Goal: Check status

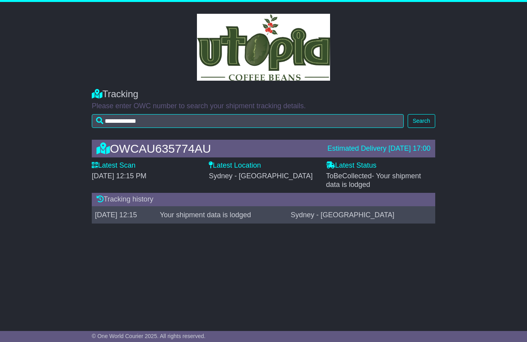
click at [59, 208] on div "OWCAU635774AU Estimated Delivery [DATE] 17:00 Latest Scan [DATE] 12:15 PM Lates…" at bounding box center [263, 184] width 527 height 104
click at [253, 179] on span "Sydney - [GEOGRAPHIC_DATA]" at bounding box center [261, 176] width 104 height 8
click at [244, 164] on label "Latest Location" at bounding box center [235, 166] width 52 height 9
click at [238, 175] on span "Sydney - Erskine Park" at bounding box center [261, 176] width 104 height 8
click at [229, 215] on td "Your shipment data is lodged" at bounding box center [222, 214] width 131 height 17
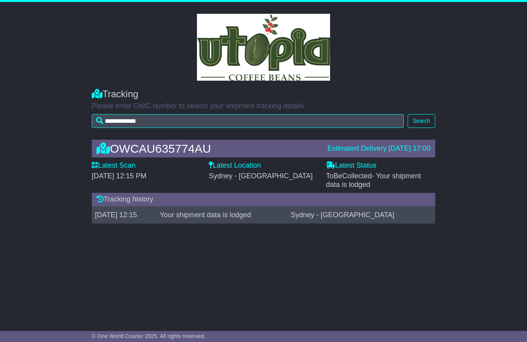
drag, startPoint x: 343, startPoint y: 171, endPoint x: 358, endPoint y: 150, distance: 25.4
click at [358, 150] on div "OWCAU635774AU Estimated Delivery 21 Aug 2025 17:00 Latest Scan 19 August 2025 -…" at bounding box center [263, 184] width 351 height 104
drag, startPoint x: 358, startPoint y: 150, endPoint x: 304, endPoint y: 171, distance: 58.2
click at [304, 171] on div "Latest Location Sydney - Erskine Park" at bounding box center [263, 171] width 109 height 19
click at [93, 165] on icon at bounding box center [95, 165] width 6 height 7
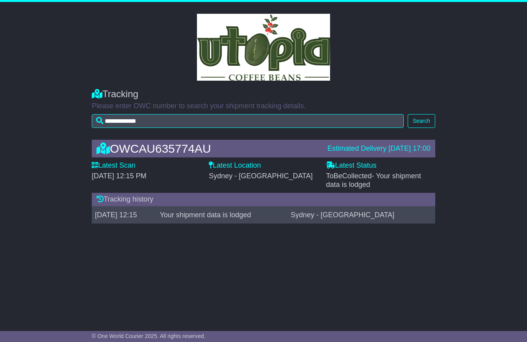
click at [104, 179] on span "19 August 2025 - 12:15 PM" at bounding box center [119, 176] width 55 height 8
click at [189, 176] on div "19 August 2025 - 12:15 PM" at bounding box center [146, 176] width 109 height 9
click at [419, 123] on button "Search" at bounding box center [422, 121] width 28 height 14
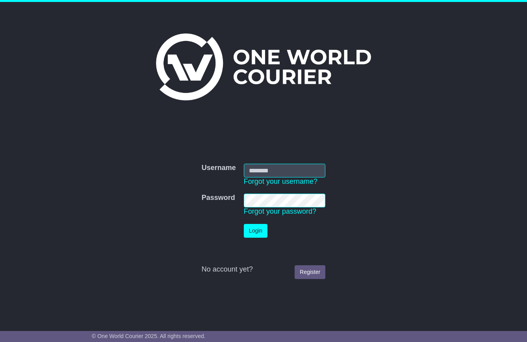
type input "**********"
click at [249, 233] on button "Login" at bounding box center [256, 231] width 24 height 14
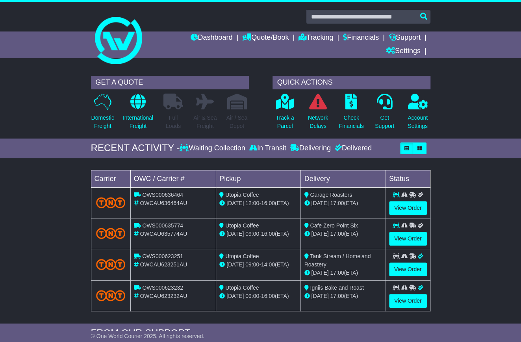
click at [64, 200] on div "Loading... No bookings found Carrier OWC / Carrier # Pickup Delivery Status OWS…" at bounding box center [260, 243] width 521 height 162
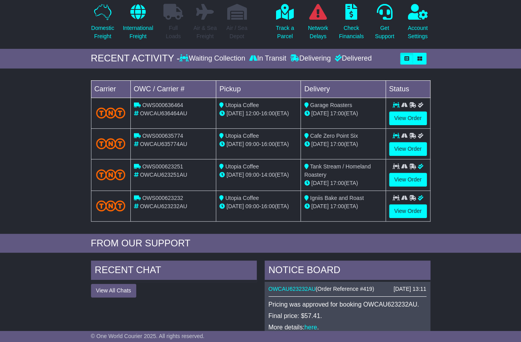
scroll to position [95, 0]
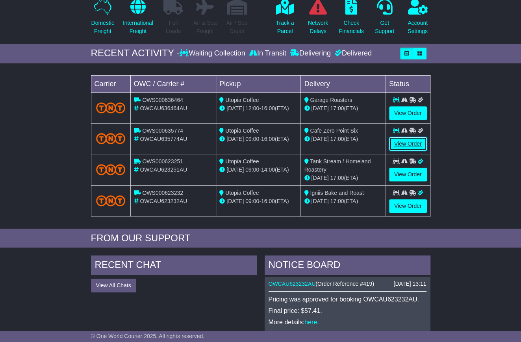
click at [406, 139] on link "View Order" at bounding box center [408, 144] width 38 height 14
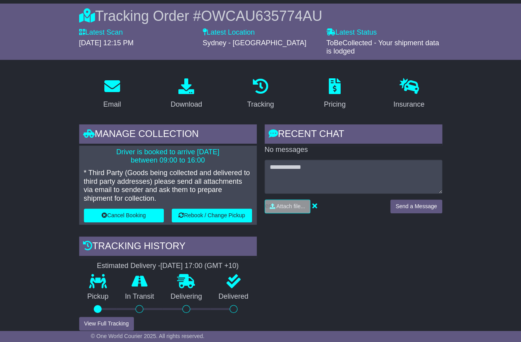
scroll to position [99, 0]
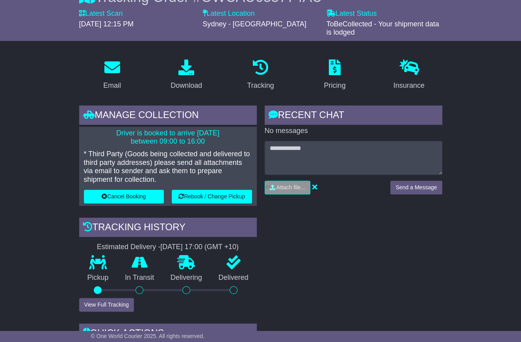
drag, startPoint x: 165, startPoint y: 132, endPoint x: 214, endPoint y: 134, distance: 48.9
click at [214, 134] on p "Driver is booked to arrive [DATE] between 09:00 to 16:00" at bounding box center [168, 137] width 168 height 17
drag, startPoint x: 214, startPoint y: 134, endPoint x: 213, endPoint y: 146, distance: 11.5
click at [213, 146] on div "Driver is booked to arrive [DATE] between 09:00 to 16:00 * Third Party (Goods b…" at bounding box center [168, 167] width 178 height 80
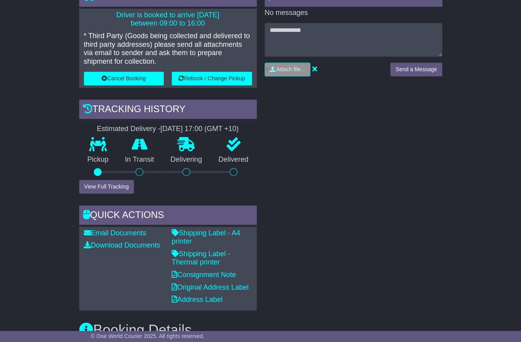
scroll to position [219, 0]
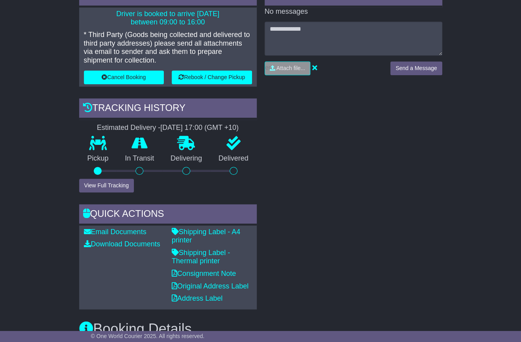
click at [109, 186] on button "View Full Tracking" at bounding box center [106, 186] width 55 height 14
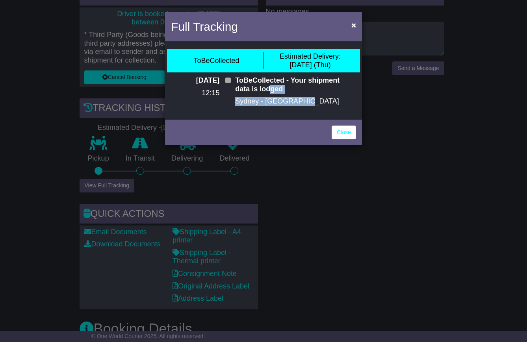
drag, startPoint x: 251, startPoint y: 88, endPoint x: 299, endPoint y: 98, distance: 48.7
click at [299, 98] on div "ToBeCollected - Your shipment data is lodged [GEOGRAPHIC_DATA] - [GEOGRAPHIC_DA…" at bounding box center [295, 93] width 129 height 35
drag, startPoint x: 299, startPoint y: 98, endPoint x: 318, endPoint y: 107, distance: 21.2
click at [318, 107] on div "ToBeCollected - Your shipment data is lodged [GEOGRAPHIC_DATA] - [GEOGRAPHIC_DA…" at bounding box center [295, 93] width 129 height 35
click at [228, 81] on span at bounding box center [228, 81] width 6 height 6
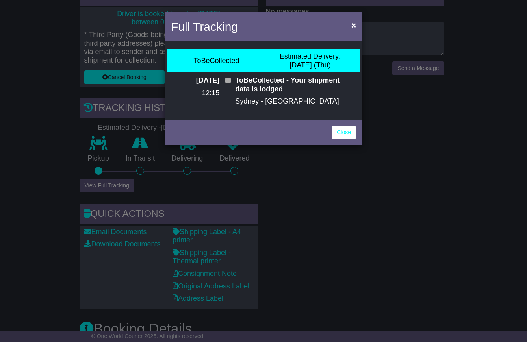
click at [304, 89] on p "ToBeCollected - Your shipment data is lodged" at bounding box center [295, 84] width 121 height 17
click at [341, 133] on link "Close" at bounding box center [344, 133] width 24 height 14
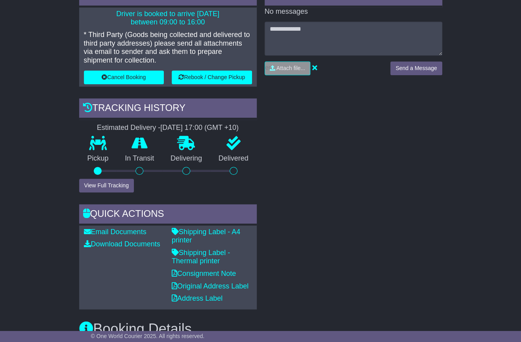
click at [289, 192] on div "RECENT CHAT Loading... No messages Attach file..." at bounding box center [354, 147] width 186 height 323
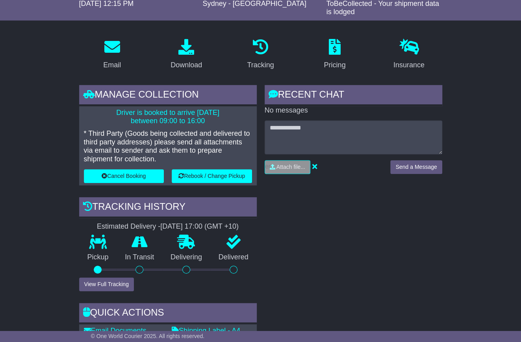
scroll to position [0, 0]
